Goal: Task Accomplishment & Management: Use online tool/utility

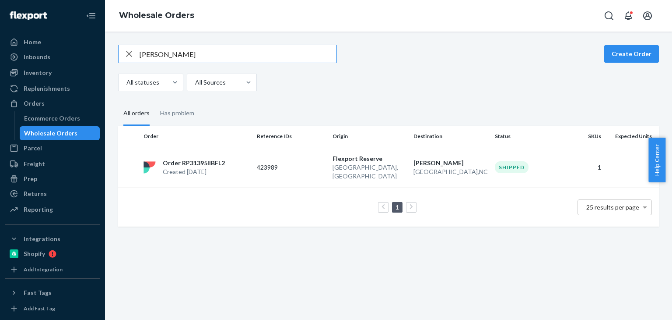
click at [263, 60] on input "[PERSON_NAME]" at bounding box center [238, 54] width 197 height 18
click at [54, 114] on div "Ecommerce Orders" at bounding box center [52, 118] width 56 height 9
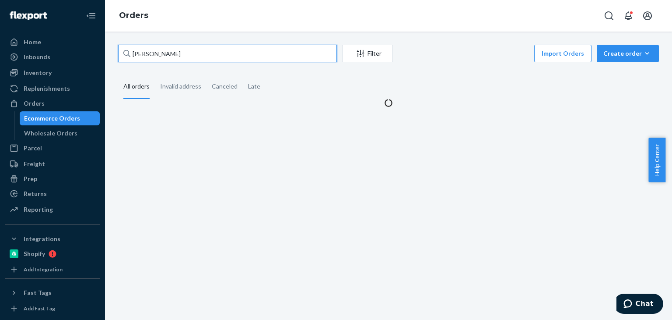
click at [175, 61] on input "[PERSON_NAME]" at bounding box center [227, 54] width 219 height 18
paste input "[PERSON_NAME]"
click at [459, 91] on fieldset "All orders Invalid address Canceled Late" at bounding box center [388, 87] width 541 height 24
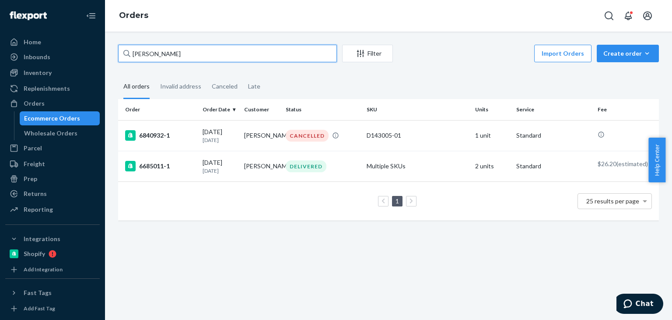
click at [211, 49] on input "[PERSON_NAME]" at bounding box center [227, 54] width 219 height 18
paste input "[PERSON_NAME]"
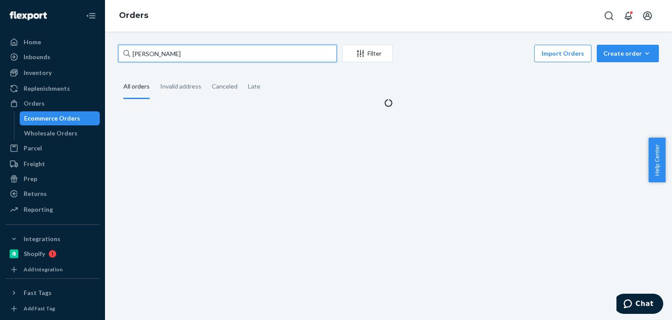
type input "[PERSON_NAME]"
click at [414, 68] on div "[PERSON_NAME] Filter Import Orders Create order Ecommerce order Removal order A…" at bounding box center [389, 76] width 554 height 63
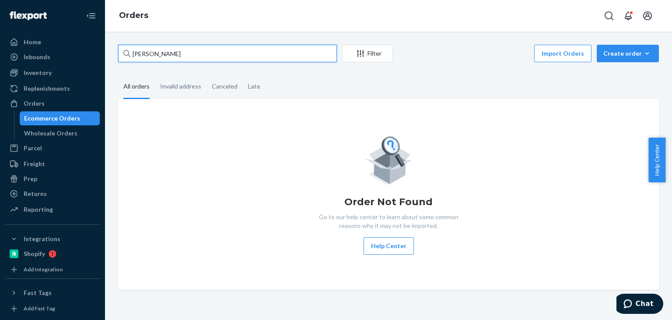
click at [252, 57] on input "[PERSON_NAME]" at bounding box center [227, 54] width 219 height 18
drag, startPoint x: 410, startPoint y: 83, endPoint x: 405, endPoint y: 94, distance: 12.4
click at [411, 83] on fieldset "All orders Invalid address Canceled Late" at bounding box center [388, 87] width 541 height 24
click at [54, 130] on div "Wholesale Orders" at bounding box center [50, 133] width 53 height 9
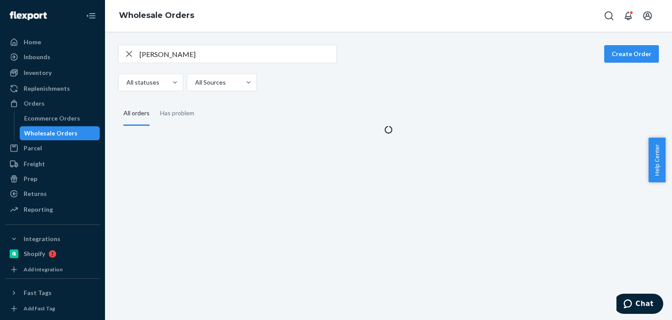
click at [197, 56] on input "[PERSON_NAME]" at bounding box center [238, 54] width 197 height 18
paste input "[PERSON_NAME]"
type input "[PERSON_NAME]"
click at [393, 83] on div "All statuses All Sources" at bounding box center [385, 83] width 534 height 18
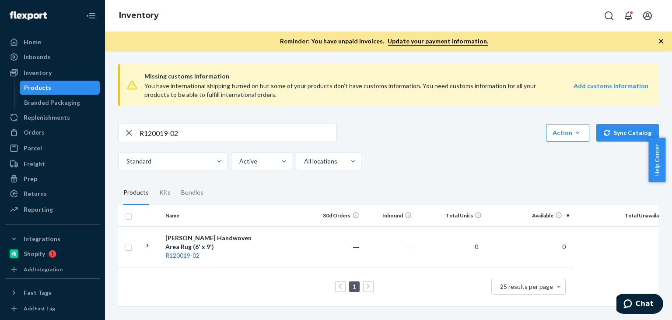
click at [151, 130] on input "R120019-02" at bounding box center [238, 133] width 197 height 18
paste input "D143005-01"
type input "D143005-01"
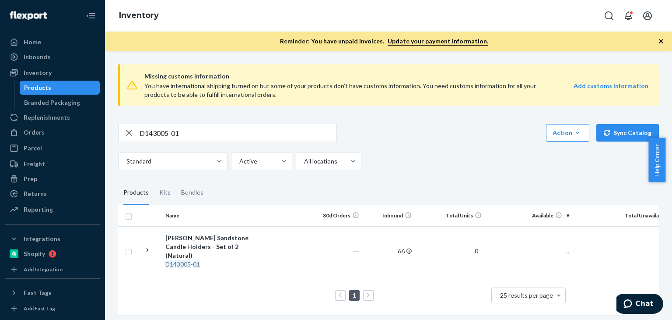
click at [661, 37] on icon "button" at bounding box center [661, 41] width 9 height 9
